Goal: Task Accomplishment & Management: Use online tool/utility

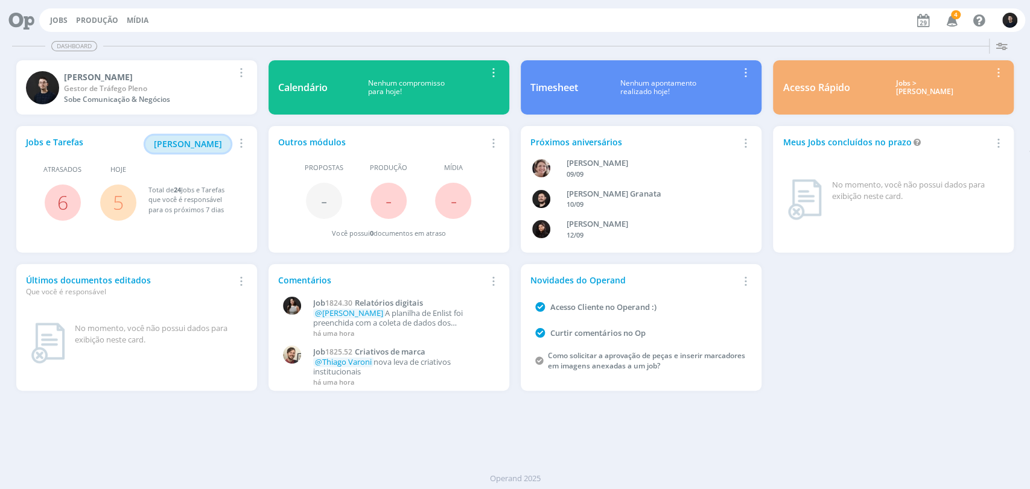
click at [208, 138] on span "[PERSON_NAME]" at bounding box center [188, 143] width 68 height 11
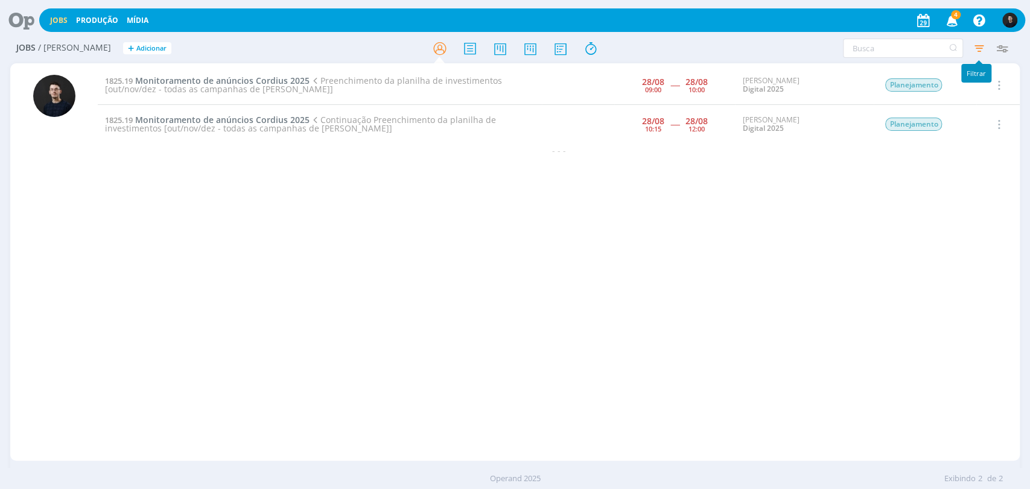
click at [977, 46] on icon "button" at bounding box center [979, 48] width 22 height 22
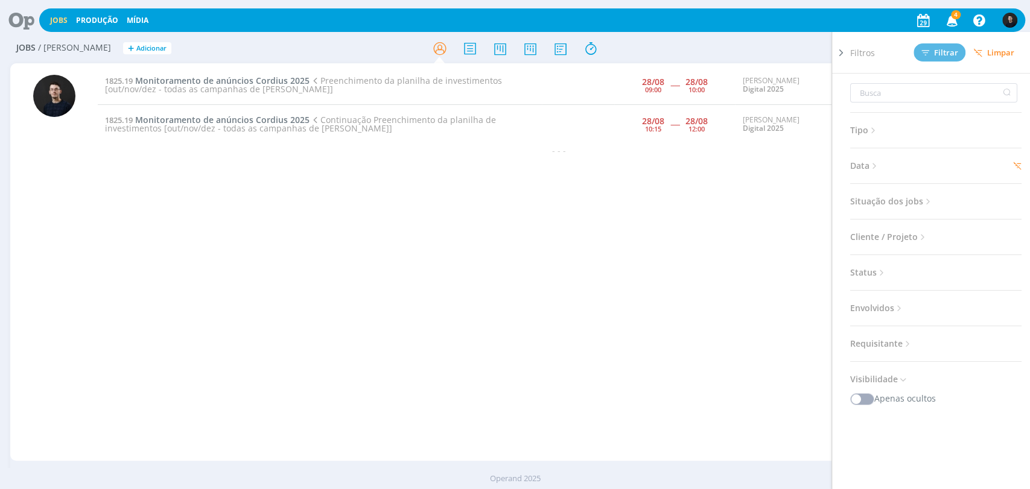
click at [871, 165] on span "Data" at bounding box center [865, 166] width 30 height 16
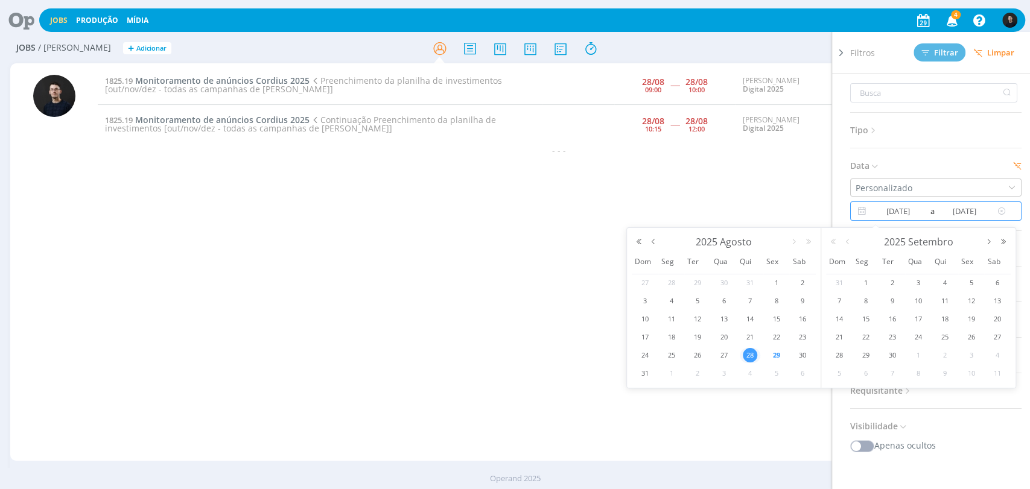
click at [907, 214] on input "[DATE]" at bounding box center [898, 211] width 59 height 14
click at [778, 358] on span "29" at bounding box center [776, 355] width 14 height 14
type input "[DATE]"
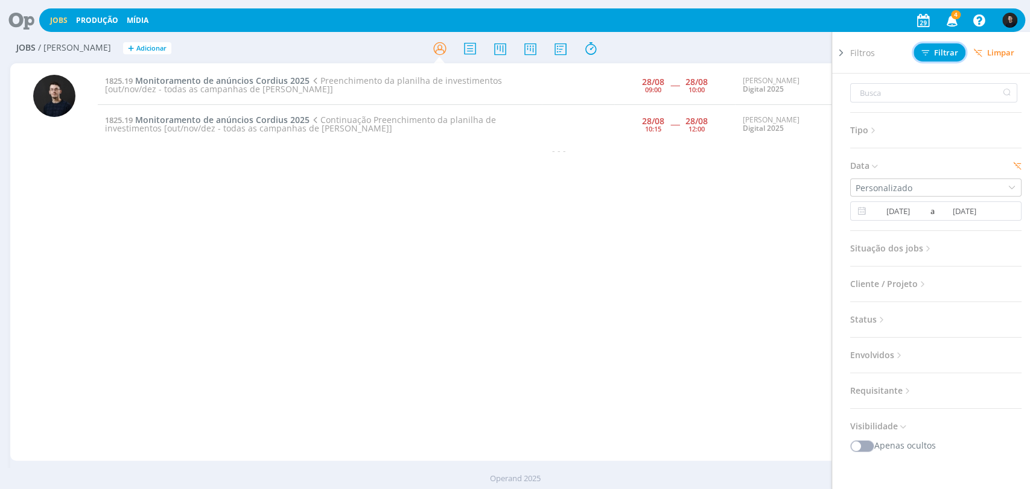
click at [946, 59] on button "Filtrar" at bounding box center [939, 52] width 52 height 18
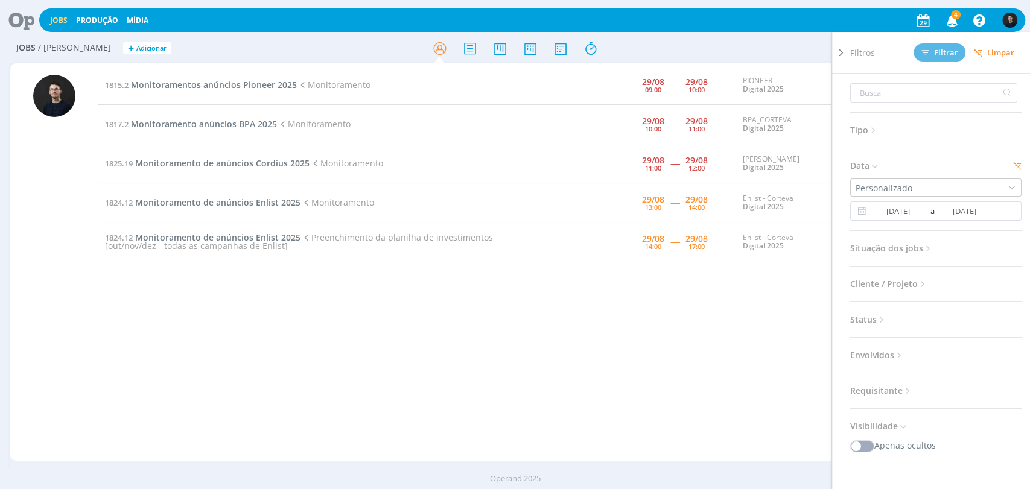
click at [316, 44] on h2 "Jobs / [PERSON_NAME] + Adicionar" at bounding box center [178, 46] width 325 height 25
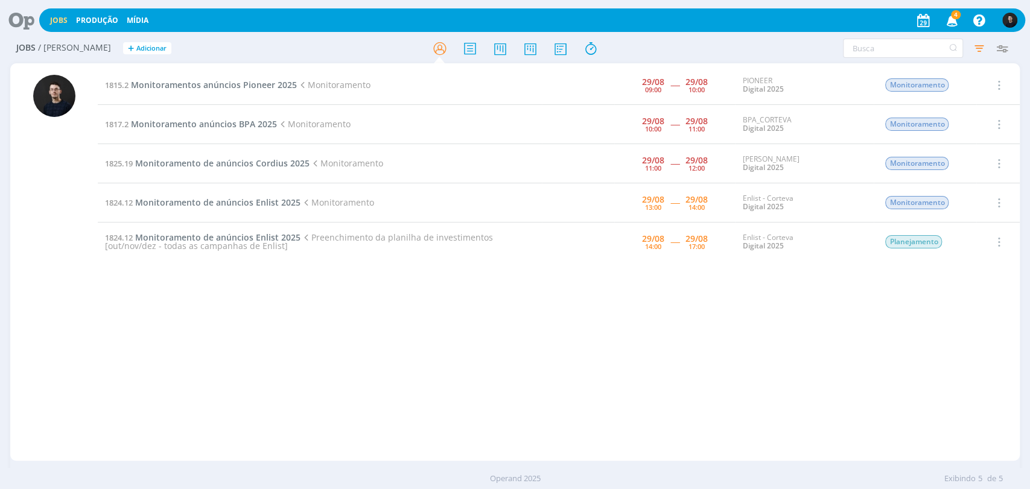
drag, startPoint x: 308, startPoint y: 253, endPoint x: 76, endPoint y: 243, distance: 231.9
click at [76, 243] on div "1815.2 Monitoramentos anúncios Pioneer 2025 Monitoramento [DATE] 09:00 ----- [D…" at bounding box center [514, 262] width 1009 height 398
click at [271, 295] on div "1815.2 Monitoramentos anúncios Pioneer 2025 Monitoramento [DATE] 09:00 ----- [D…" at bounding box center [559, 262] width 922 height 393
click at [320, 306] on div "1815.2 Monitoramentos anúncios Pioneer 2025 Monitoramento [DATE] 09:00 ----- [D…" at bounding box center [559, 262] width 922 height 393
click at [239, 83] on span "Monitoramentos anúncios Pioneer 2025" at bounding box center [214, 84] width 166 height 11
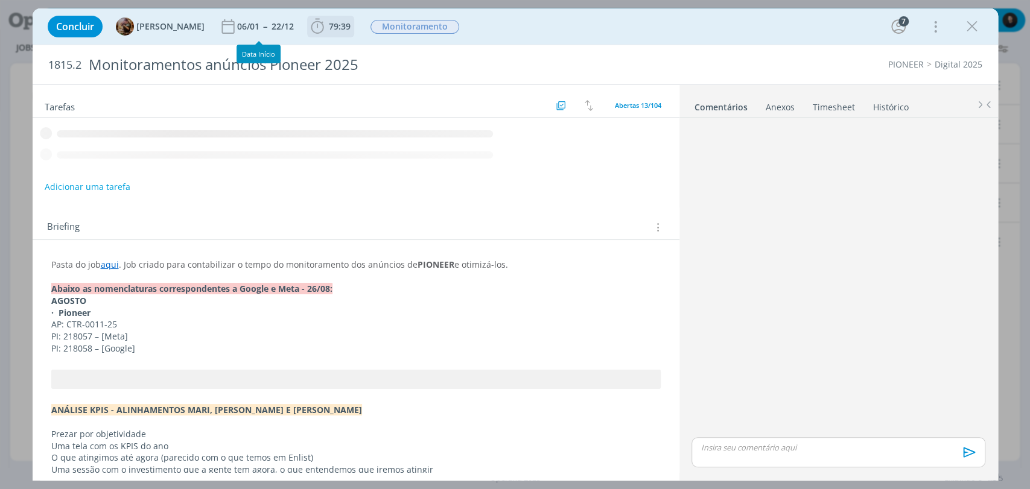
click at [326, 32] on icon "dialog" at bounding box center [317, 26] width 18 height 18
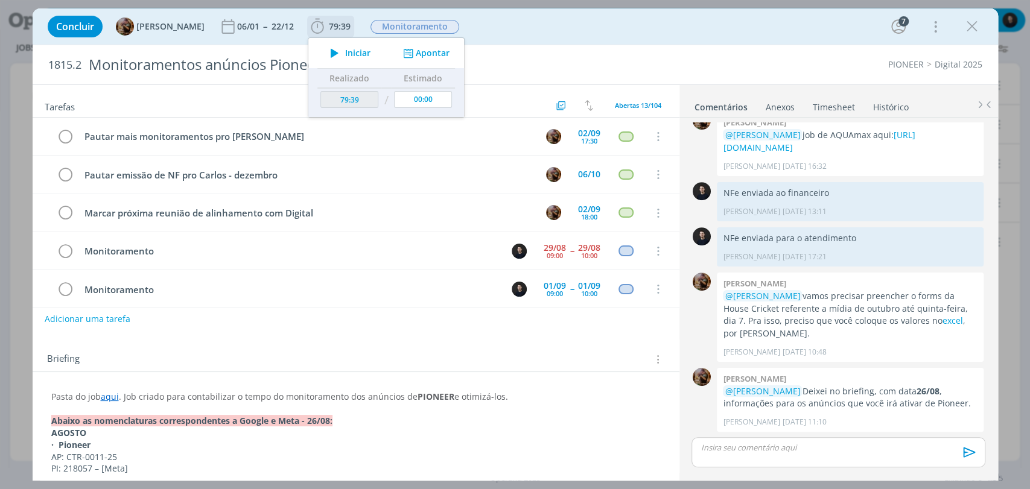
scroll to position [76, 0]
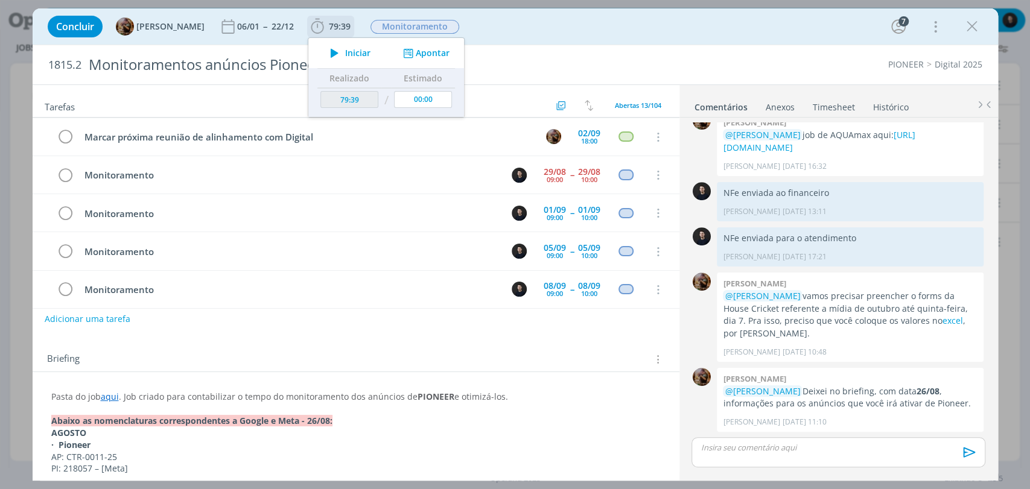
click at [331, 56] on div "Iniciar" at bounding box center [347, 53] width 78 height 17
